Goal: Navigation & Orientation: Find specific page/section

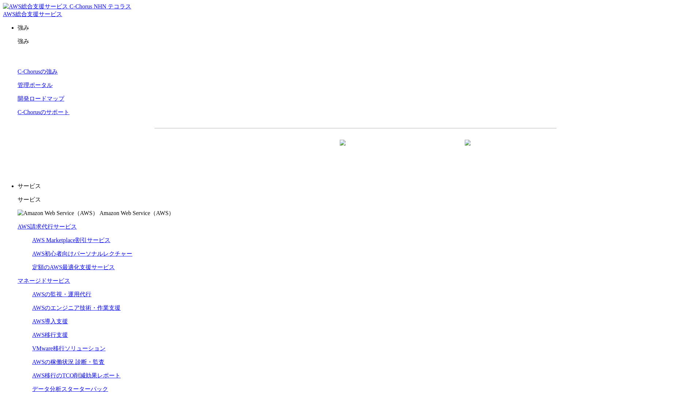
scroll to position [2189, 0]
